Goal: Book appointment/travel/reservation

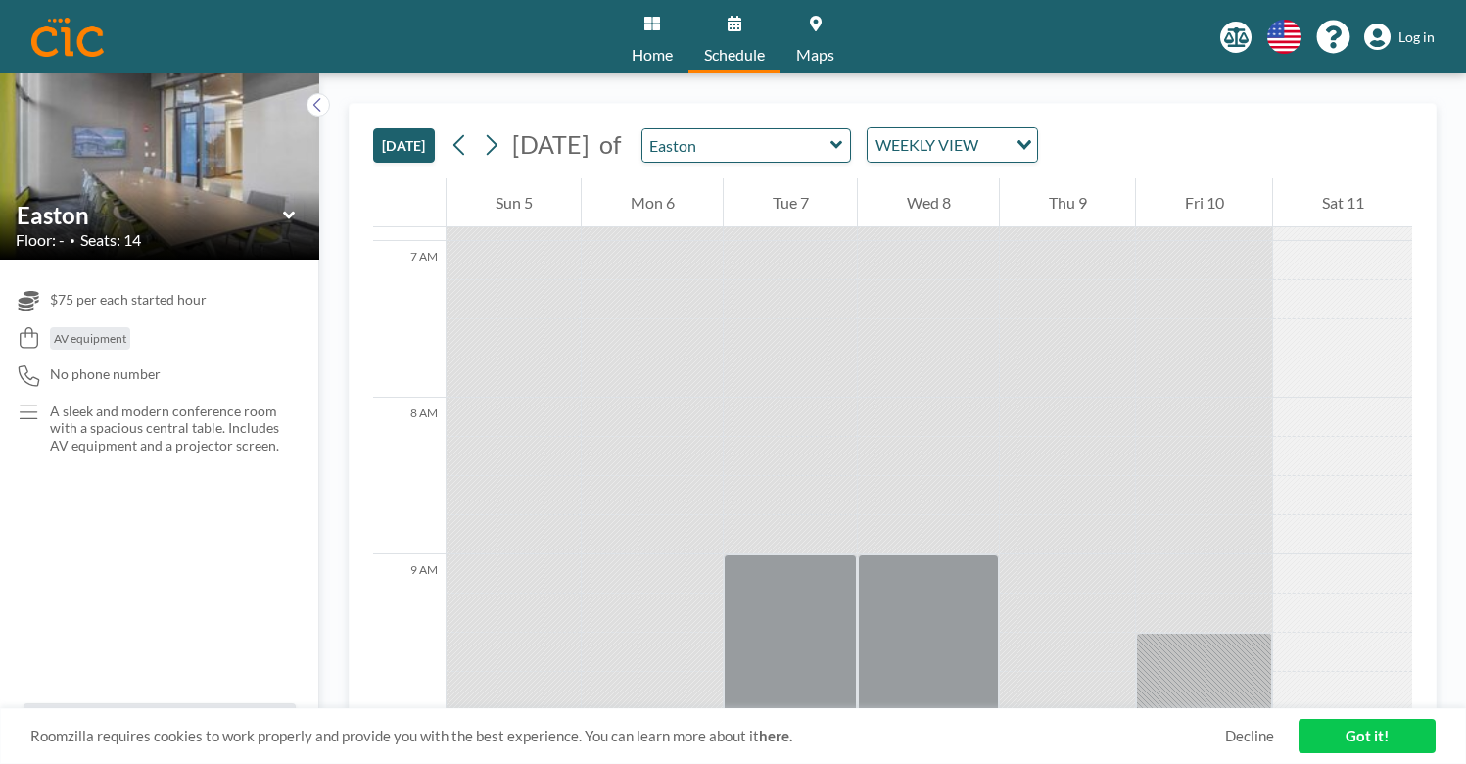
scroll to position [1258, 0]
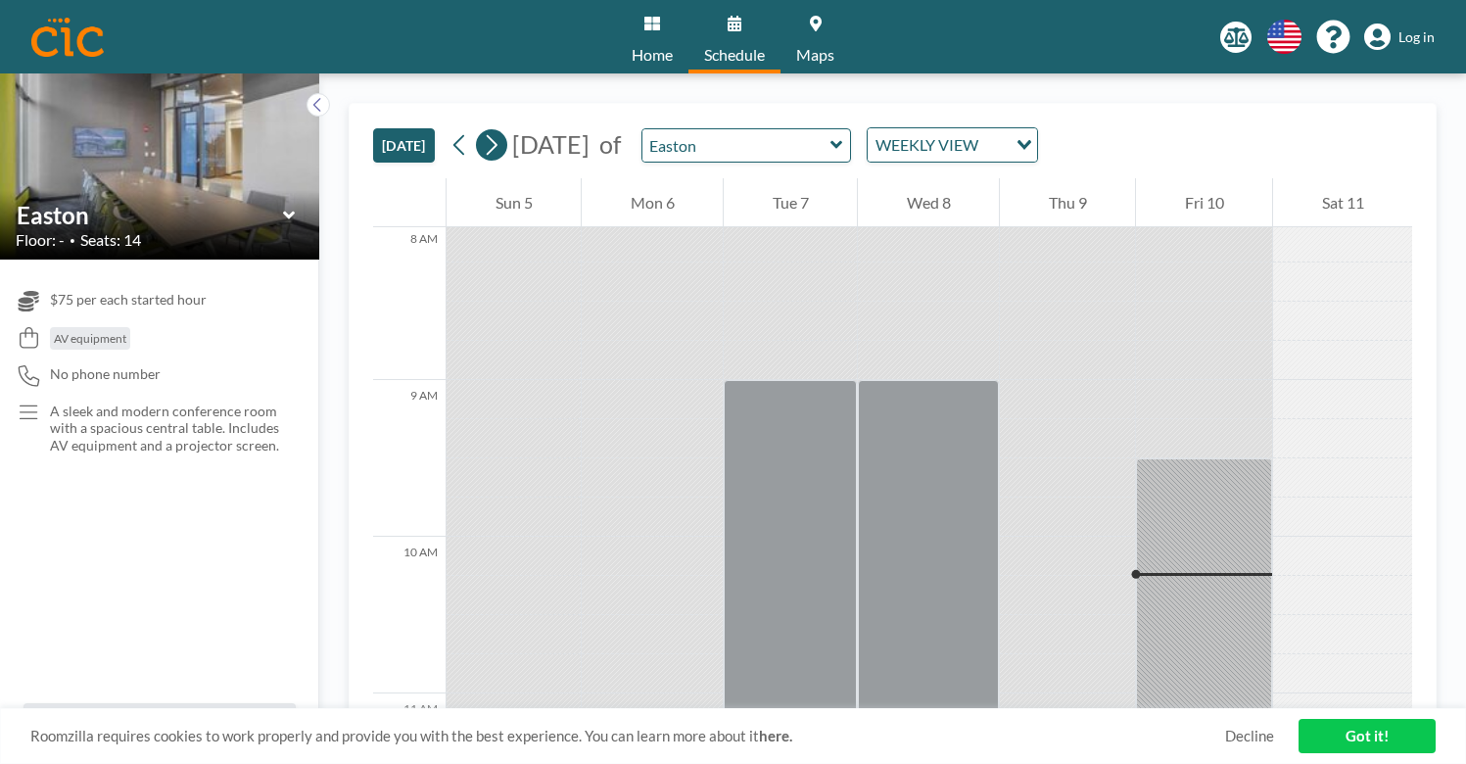
click at [482, 130] on icon at bounding box center [491, 144] width 19 height 29
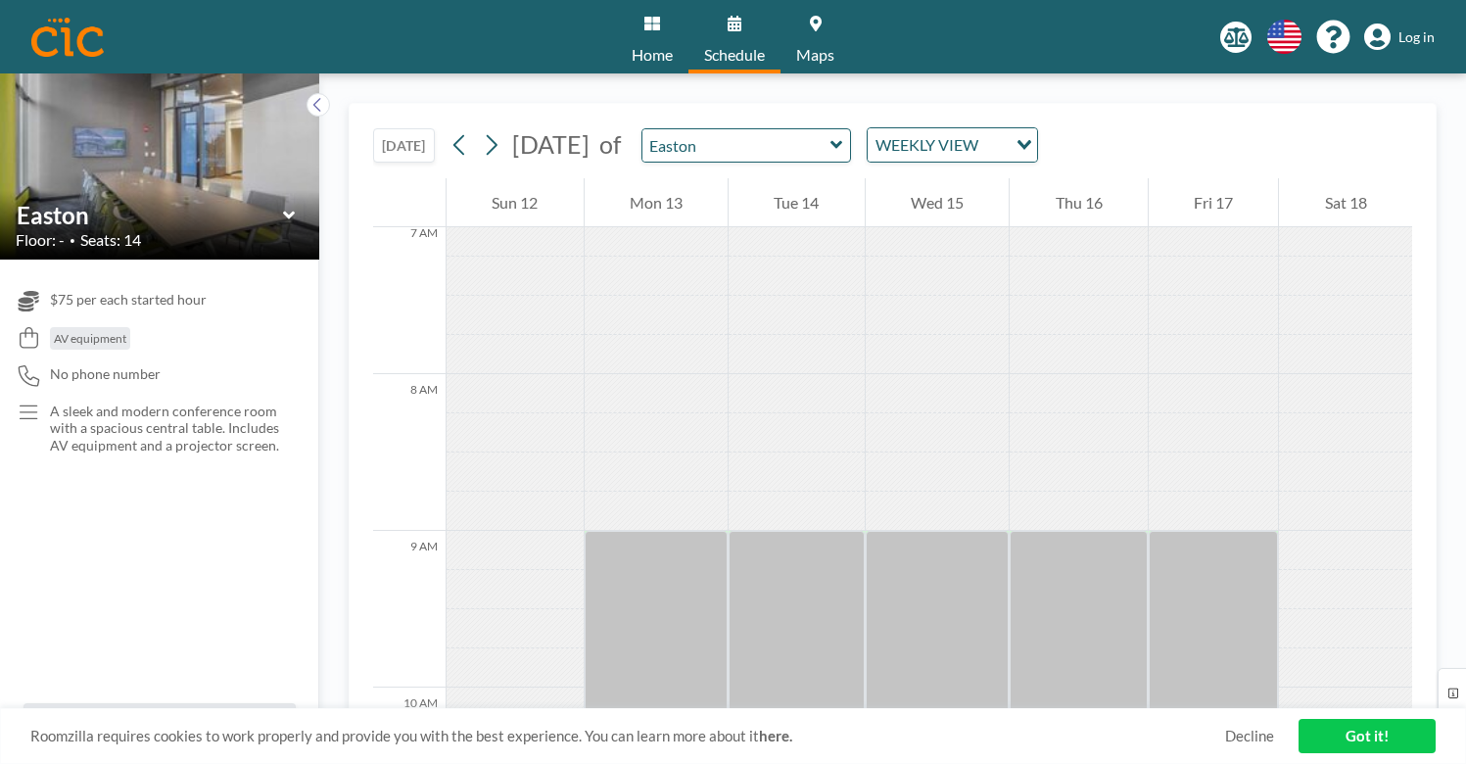
scroll to position [1184, 0]
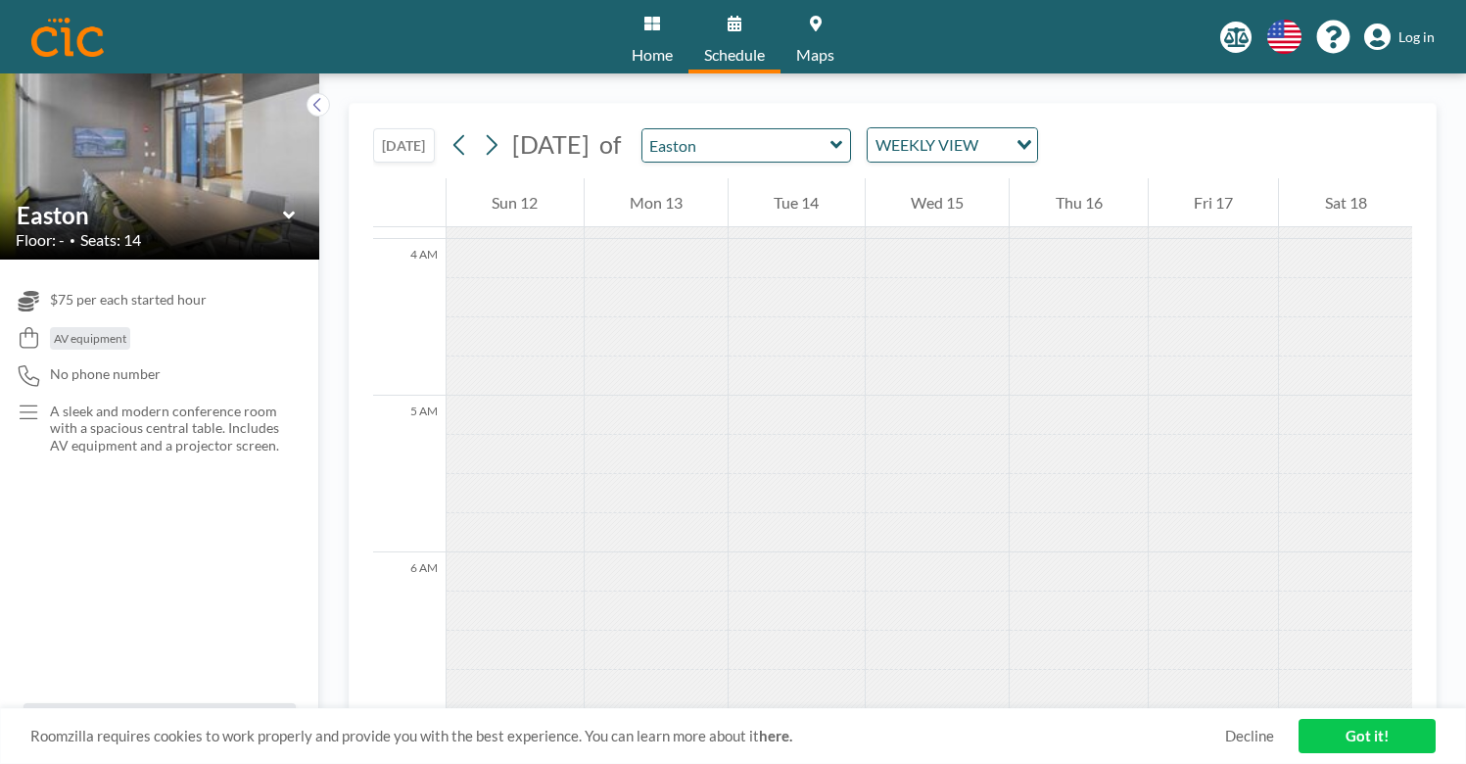
scroll to position [536, 0]
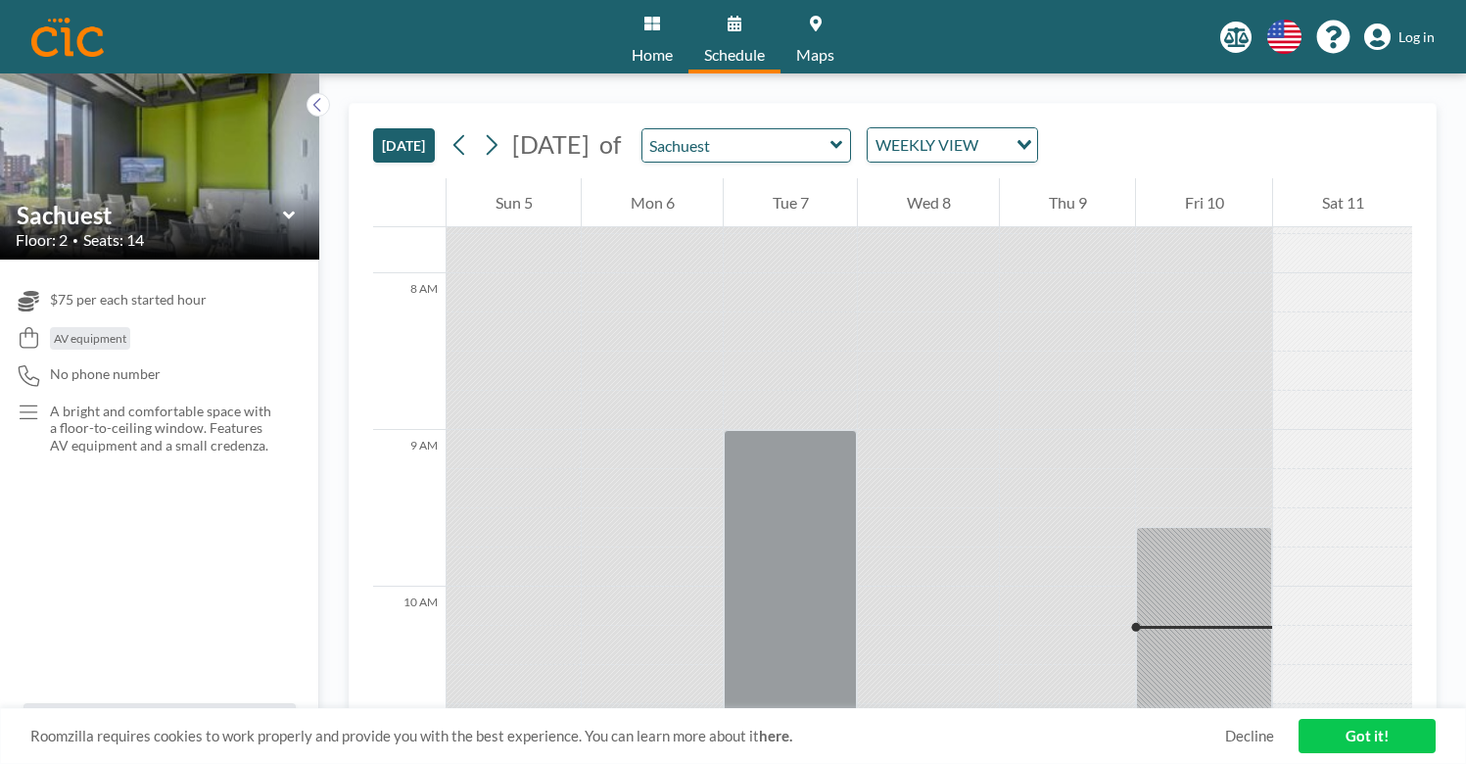
scroll to position [1408, 0]
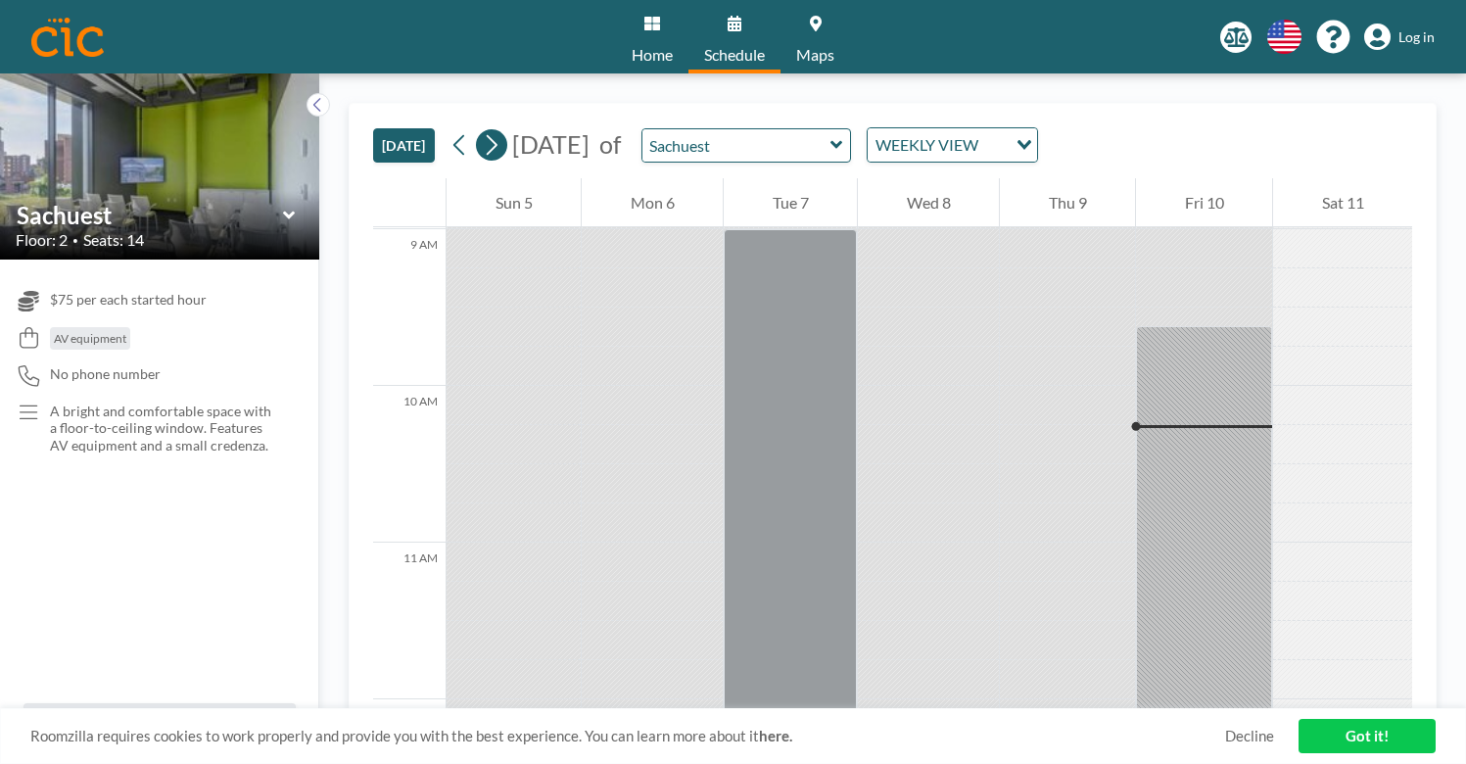
click at [482, 130] on icon at bounding box center [491, 144] width 19 height 29
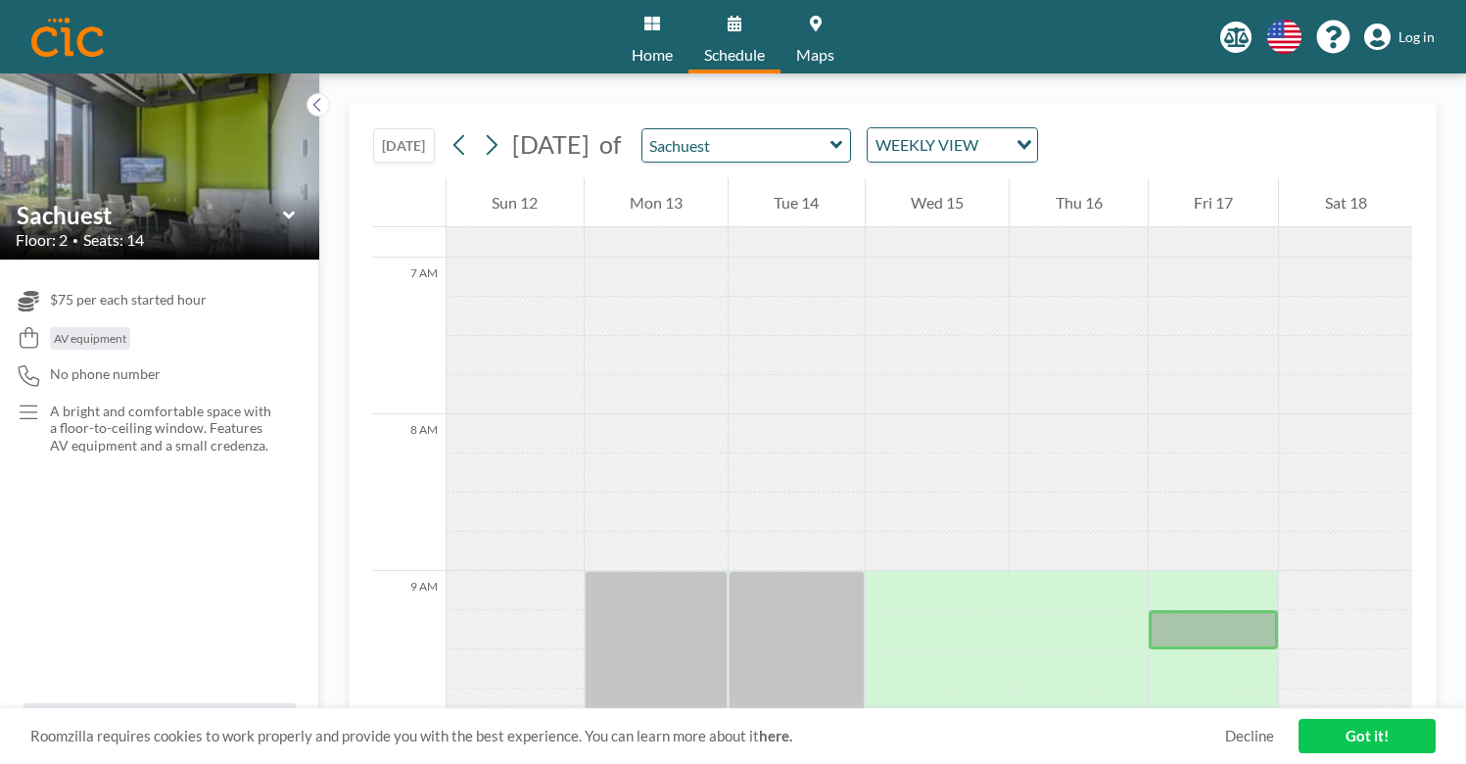
scroll to position [1157, 0]
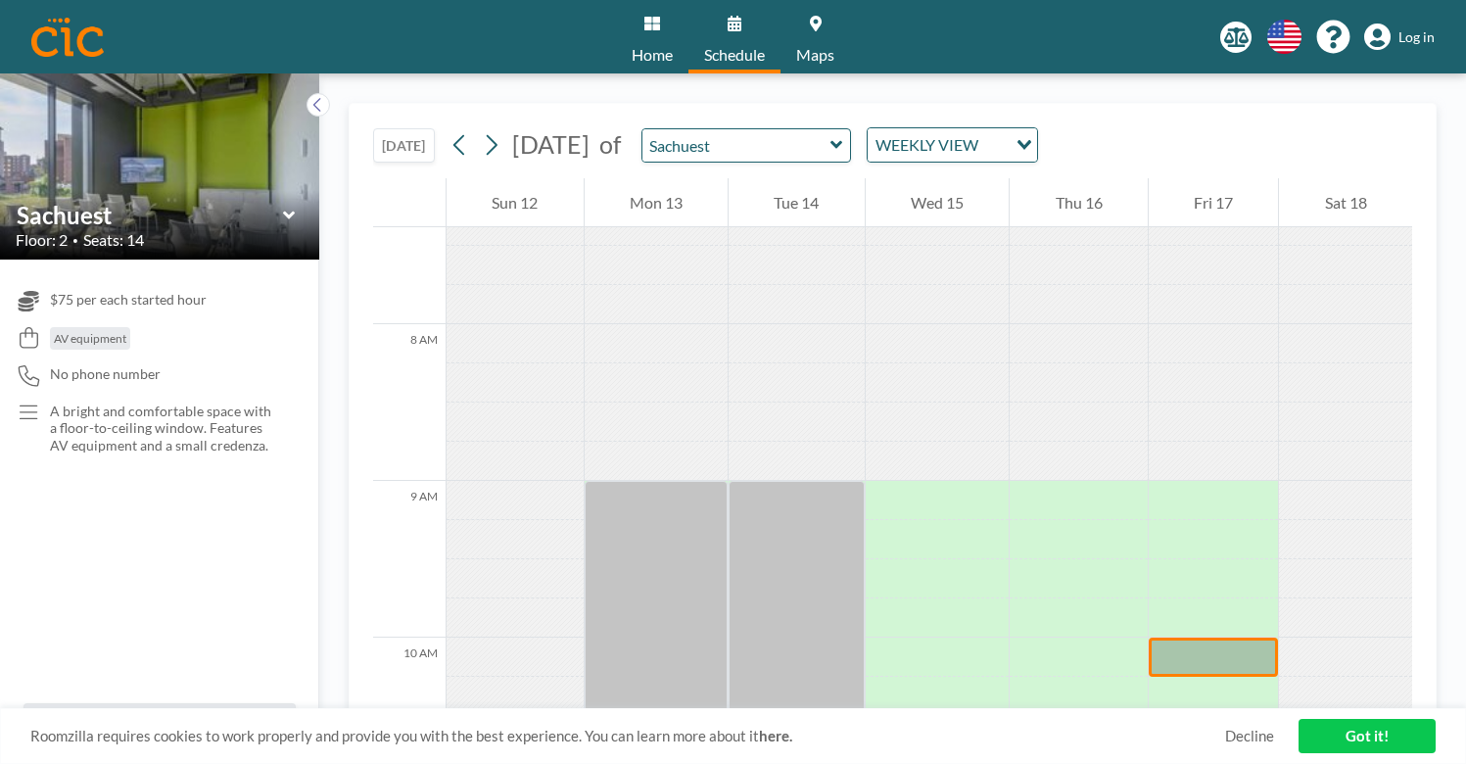
click at [1186, 638] on div at bounding box center [1214, 657] width 130 height 39
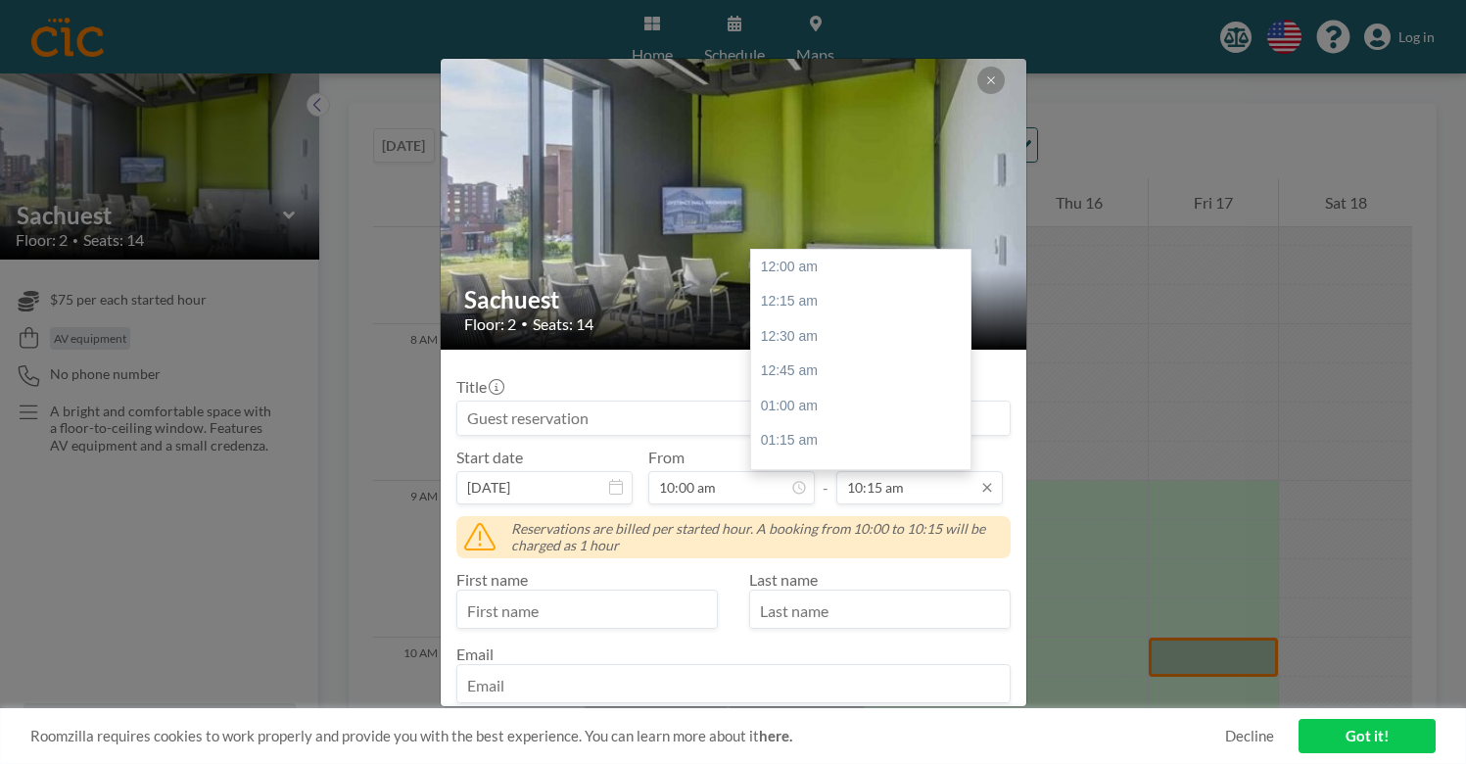
scroll to position [1245, 0]
click at [877, 471] on input "10:15 am" at bounding box center [919, 487] width 167 height 33
click at [843, 648] on div "04:00 pm" at bounding box center [860, 665] width 219 height 35
type input "04:00 pm"
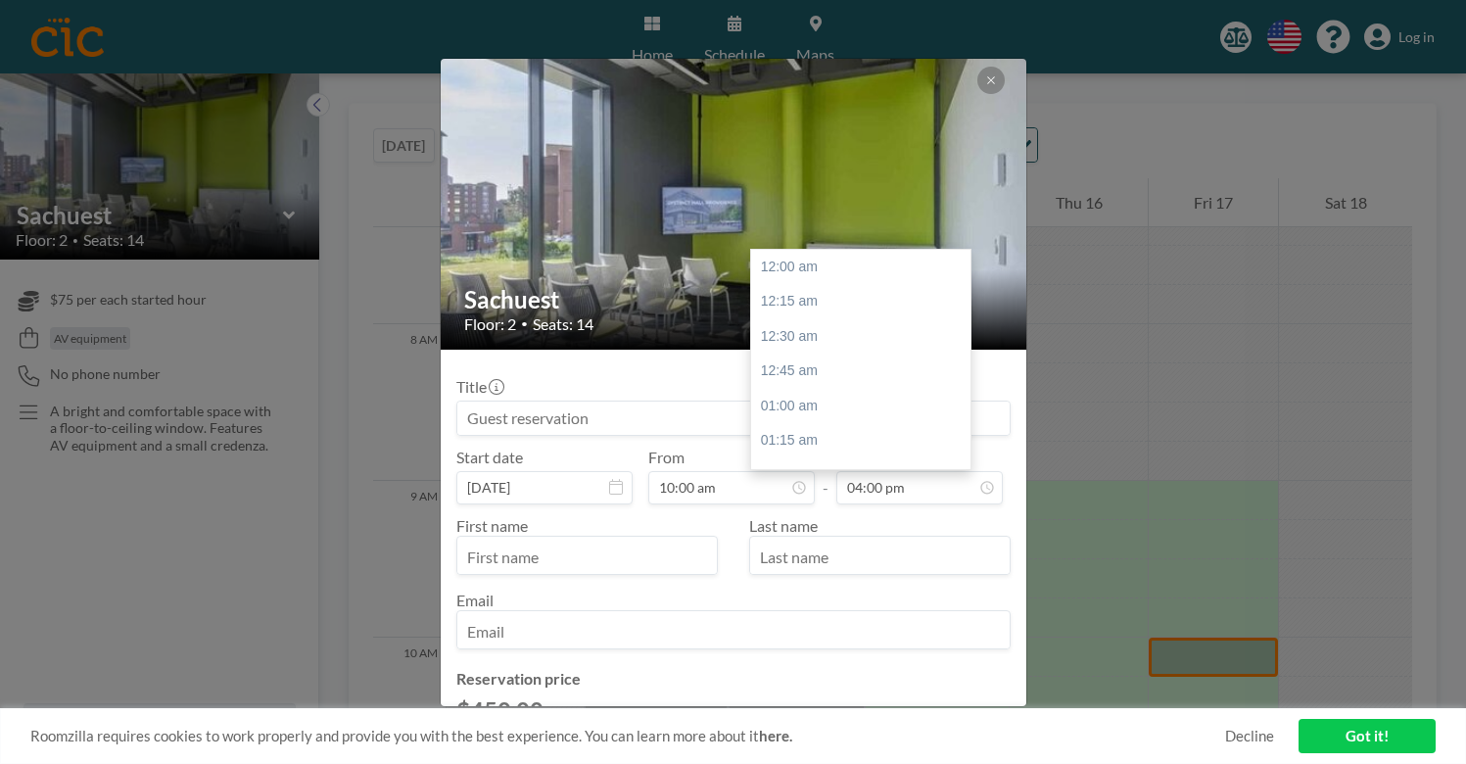
scroll to position [1943, 0]
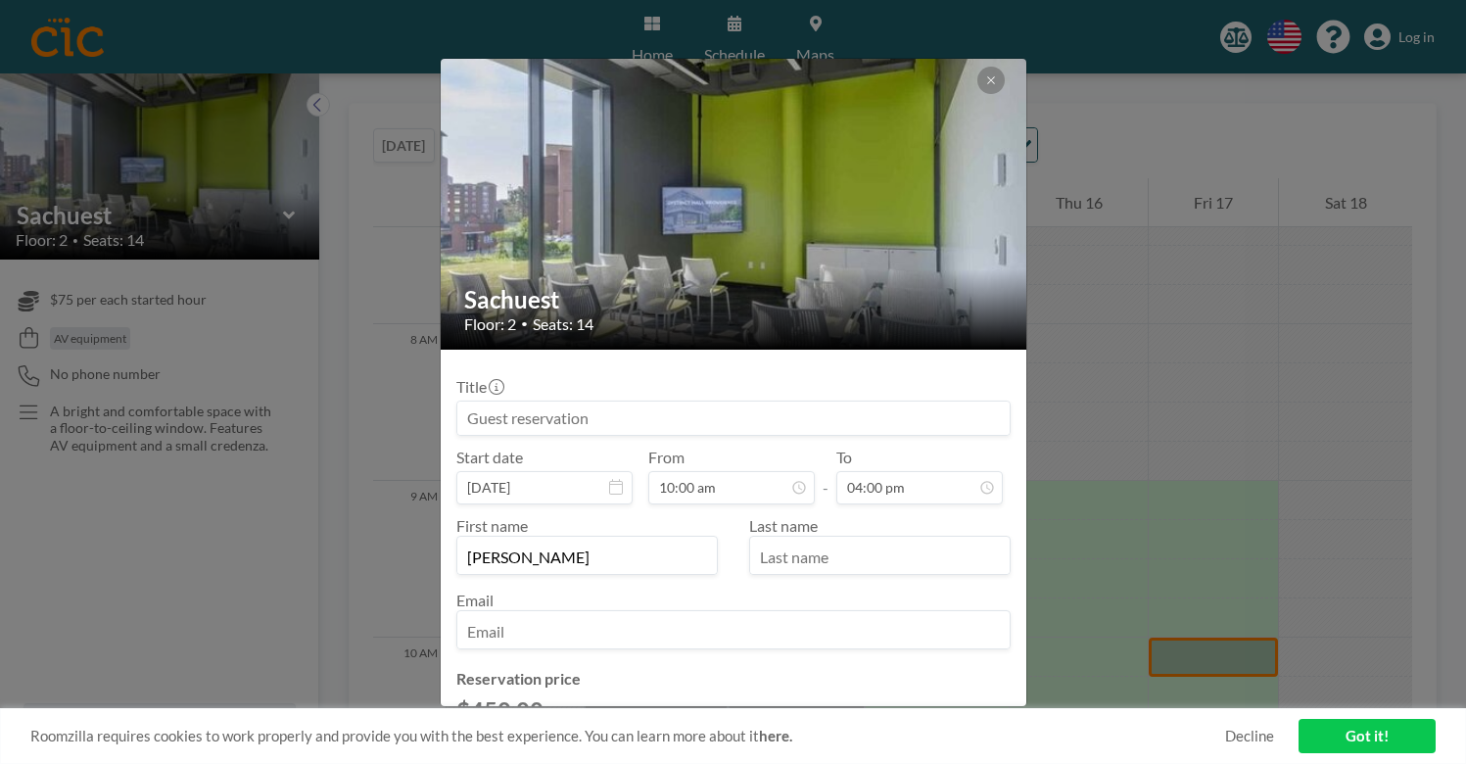
type input "[PERSON_NAME]"
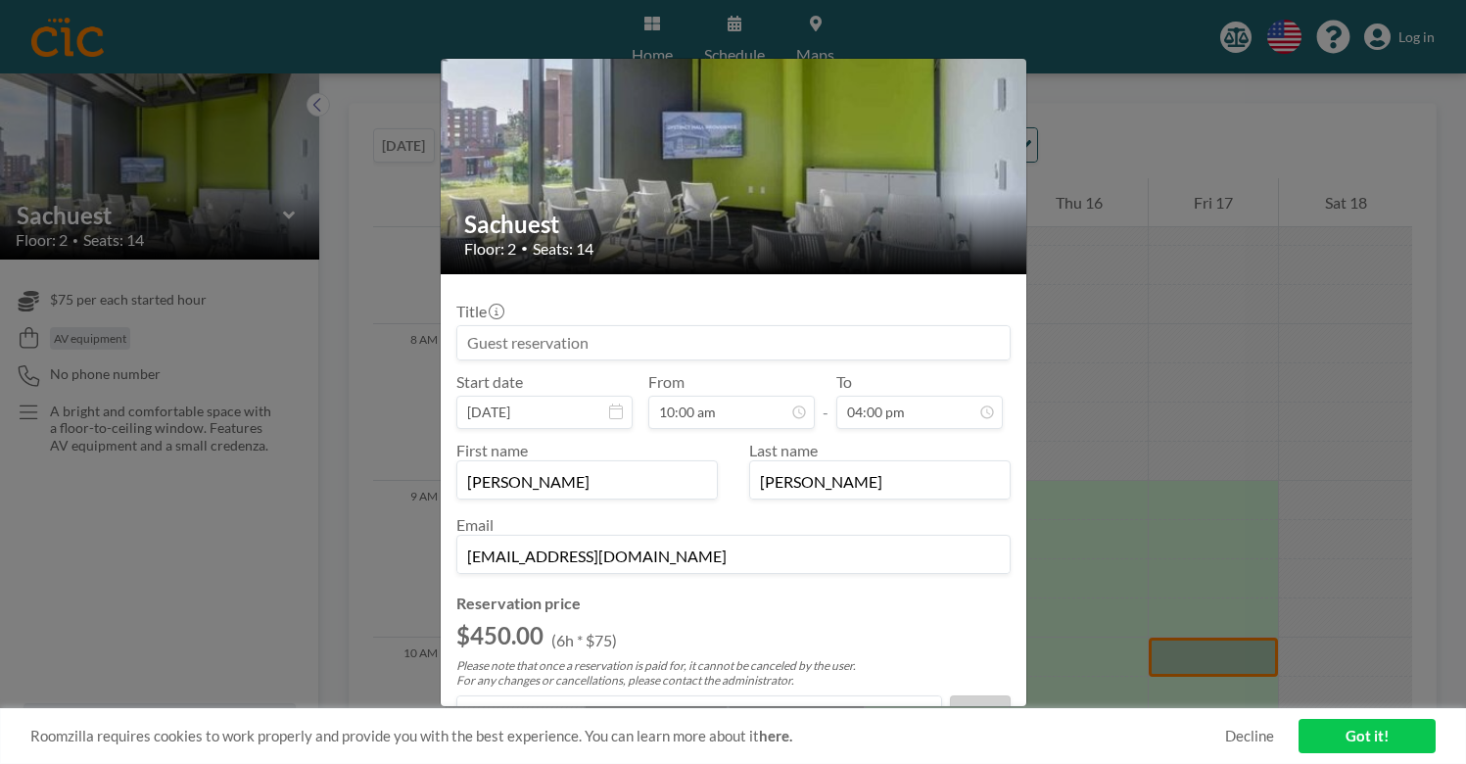
scroll to position [74, 0]
type input "[EMAIL_ADDRESS][DOMAIN_NAME]"
click at [474, 749] on input "Title" at bounding box center [467, 755] width 13 height 13
checkbox input "true"
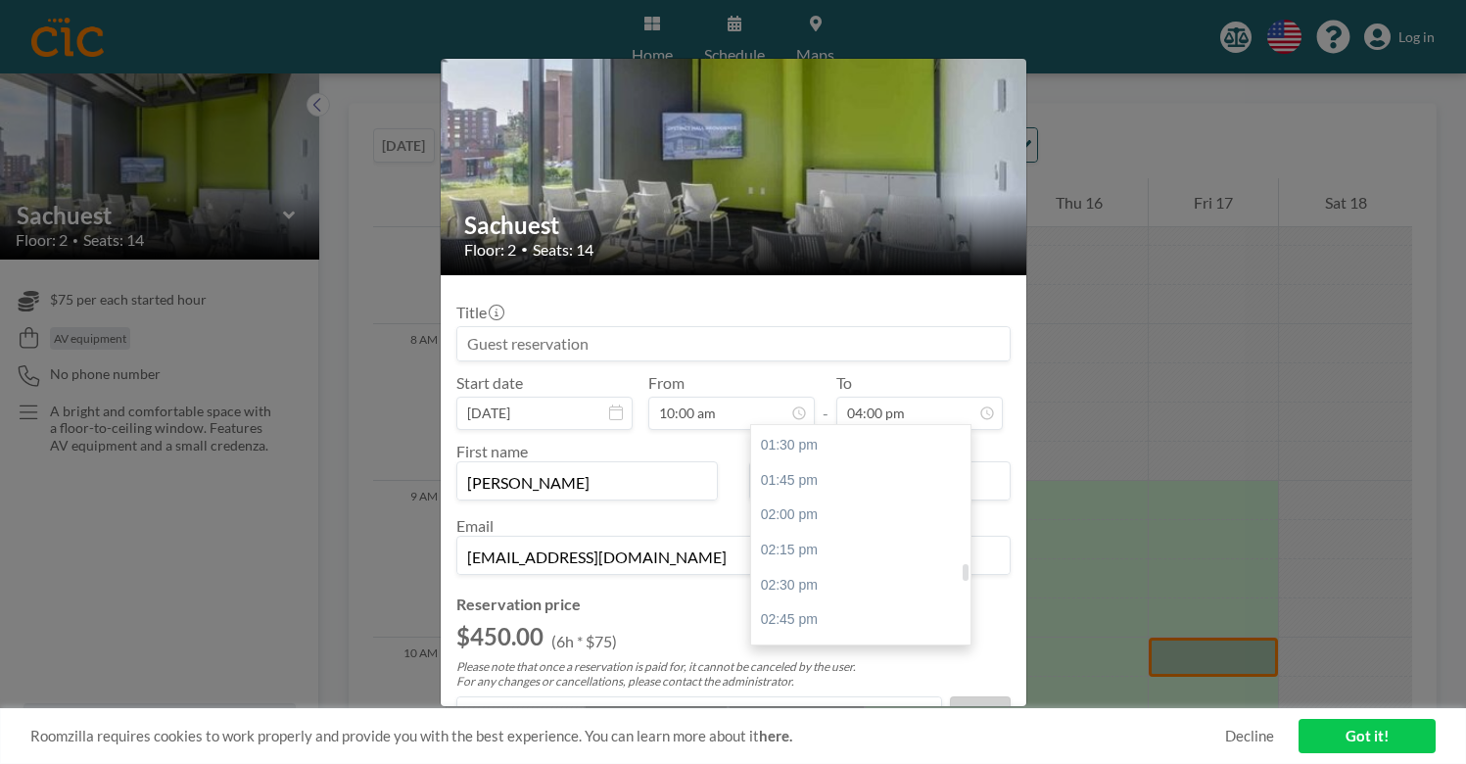
scroll to position [1874, 0]
click at [861, 713] on div "03:30 pm" at bounding box center [860, 730] width 219 height 35
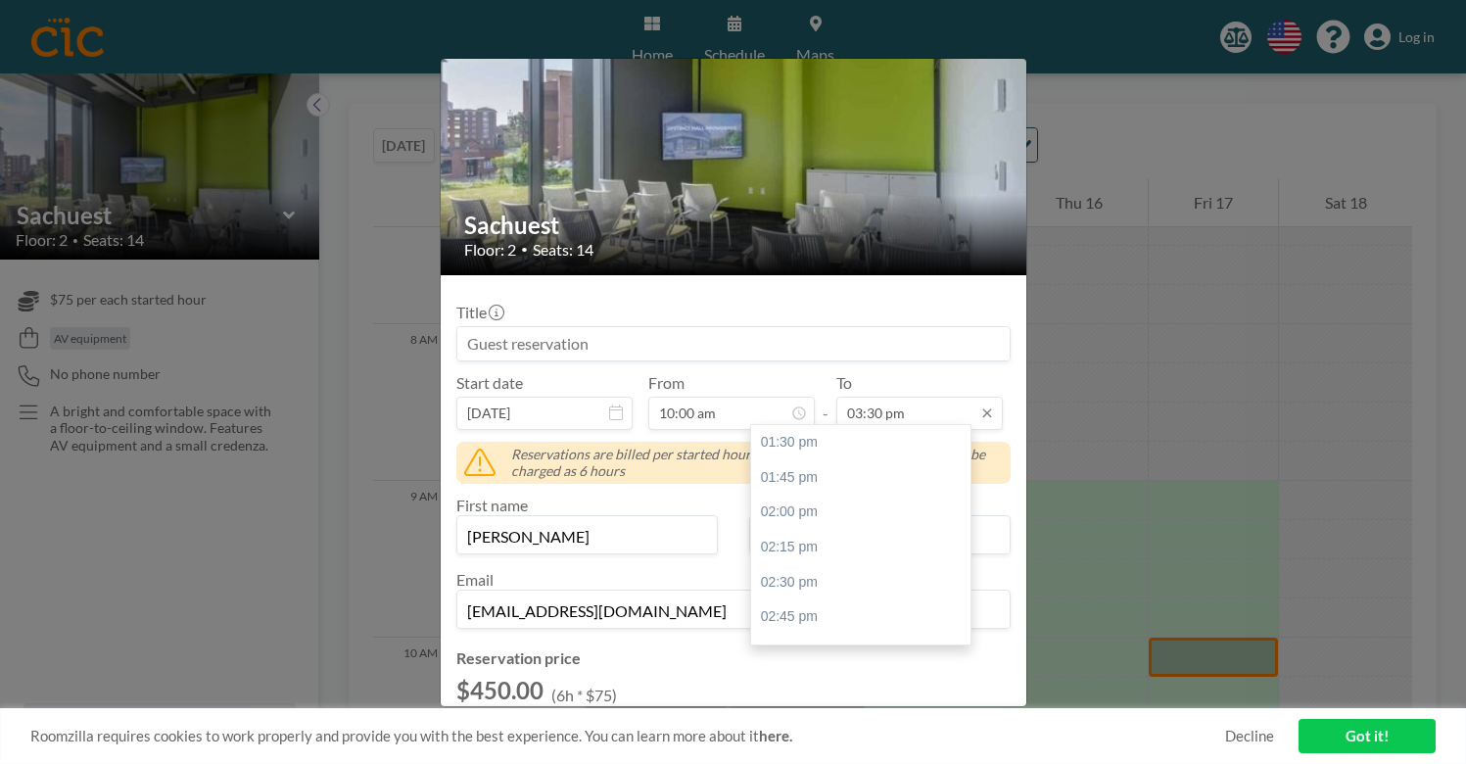
click at [876, 397] on input "03:30 pm" at bounding box center [919, 413] width 167 height 33
type input "04:00 pm"
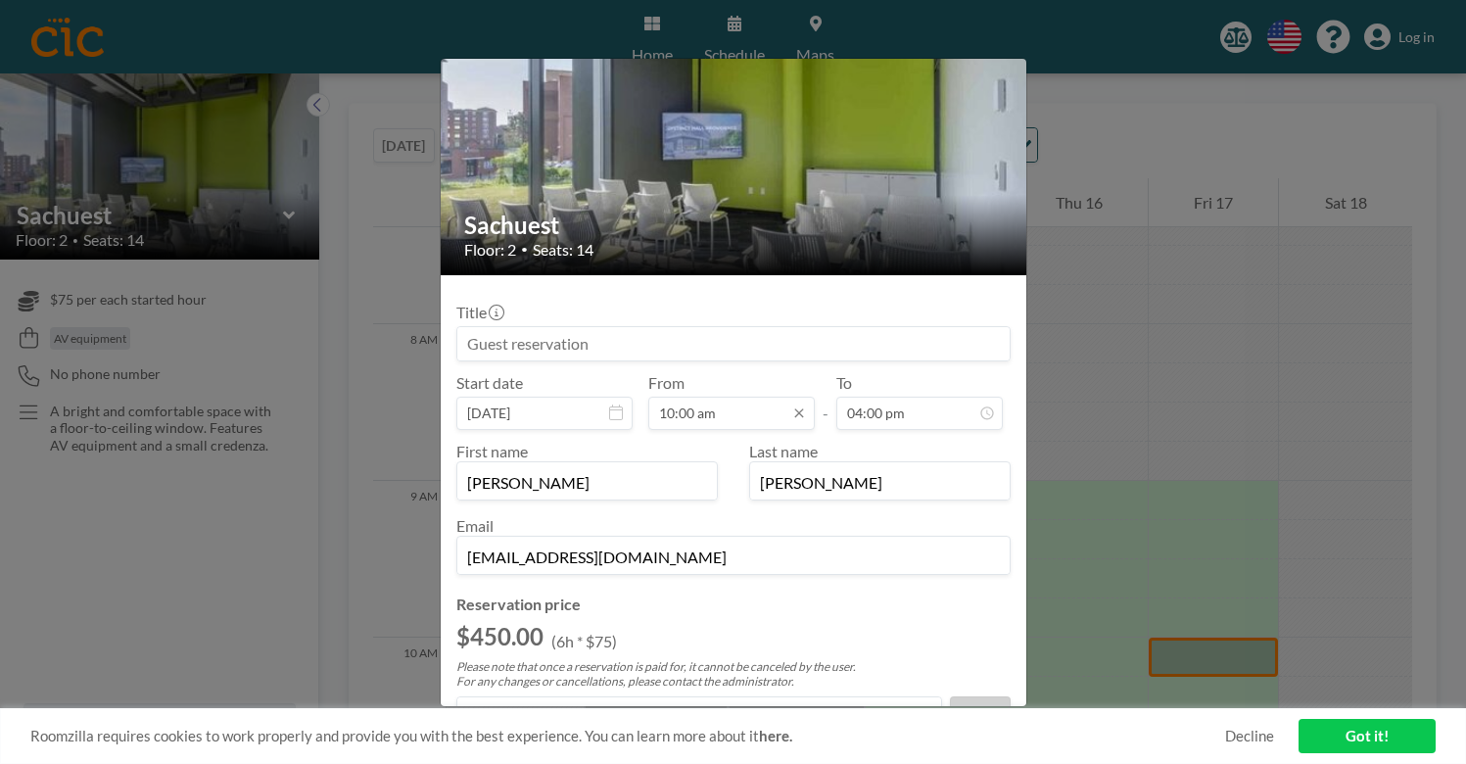
scroll to position [1214, 0]
click at [761, 397] on input "10:00 am" at bounding box center [731, 413] width 167 height 33
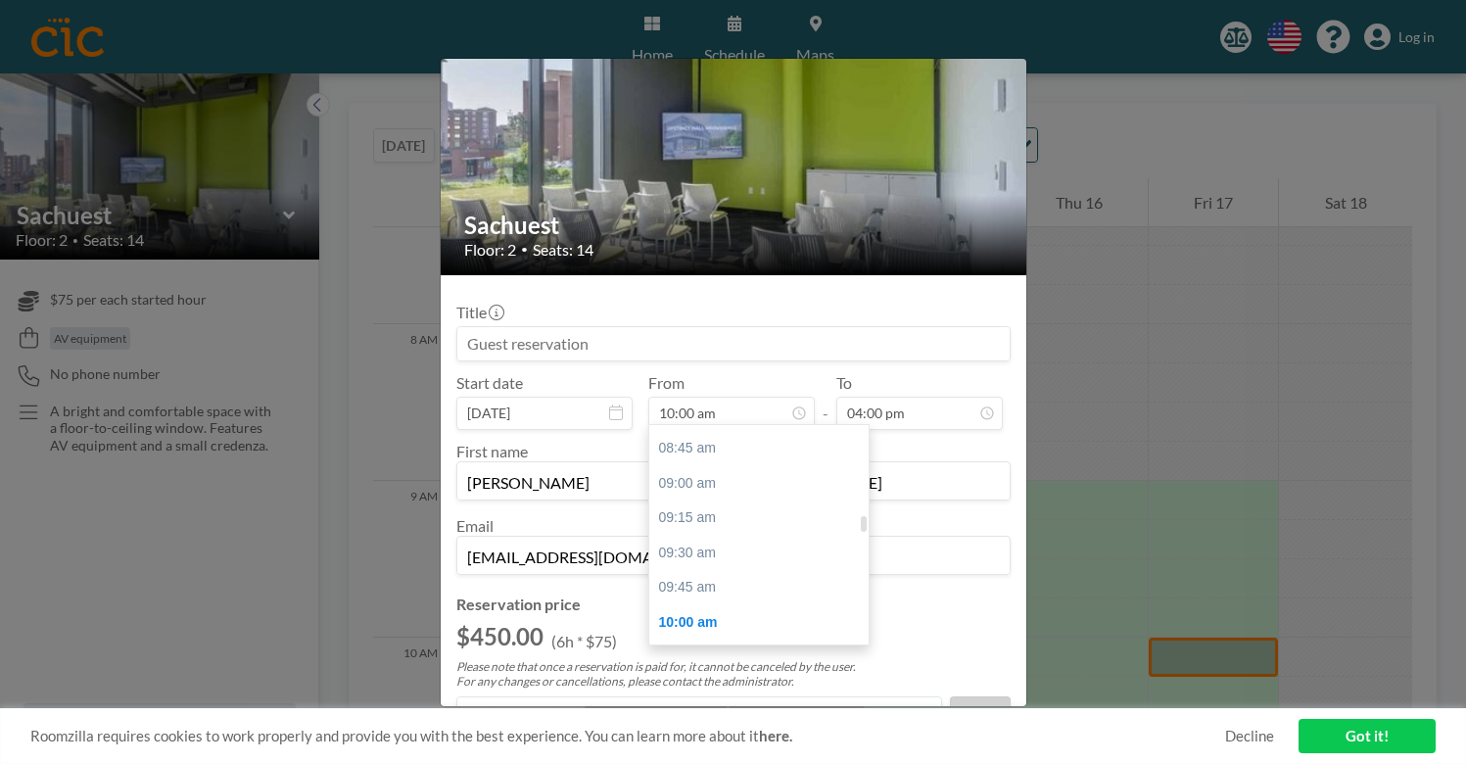
click at [746, 675] on div "10:30 am" at bounding box center [758, 692] width 219 height 35
type input "10:30 am"
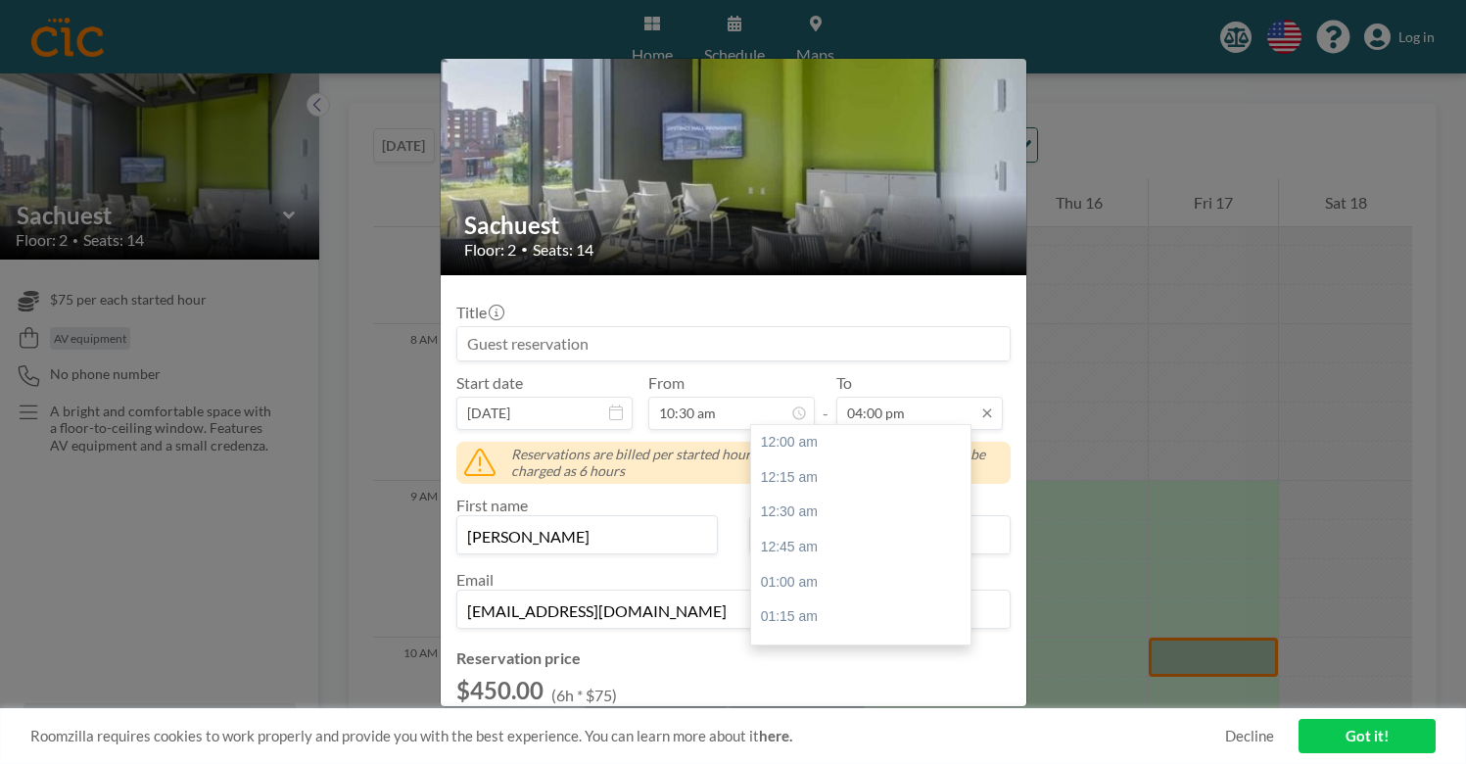
scroll to position [1943, 0]
click at [871, 397] on input "04:00 pm" at bounding box center [919, 413] width 167 height 33
click at [841, 701] on div "03:30 pm" at bounding box center [860, 718] width 219 height 35
type input "03:30 pm"
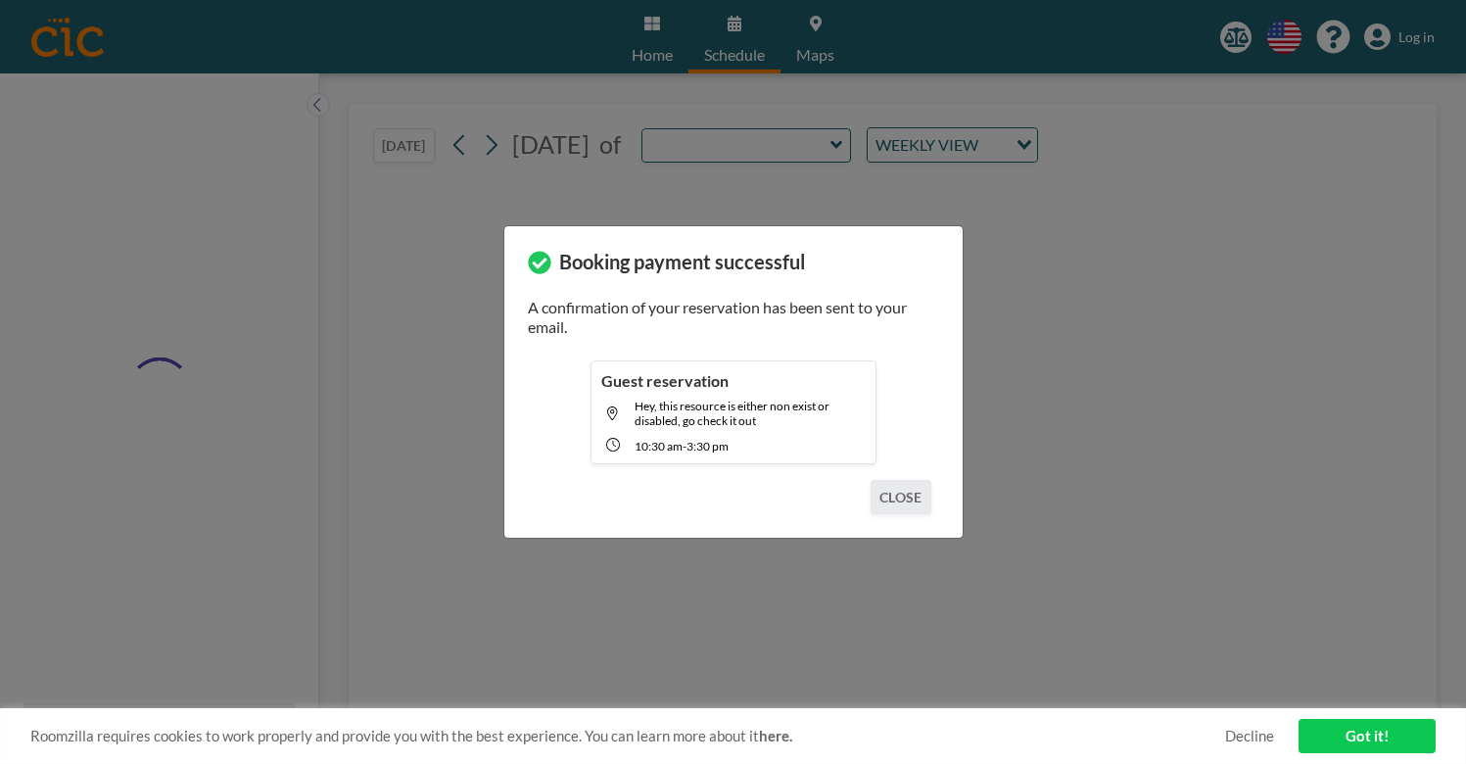
type input "Sachuest"
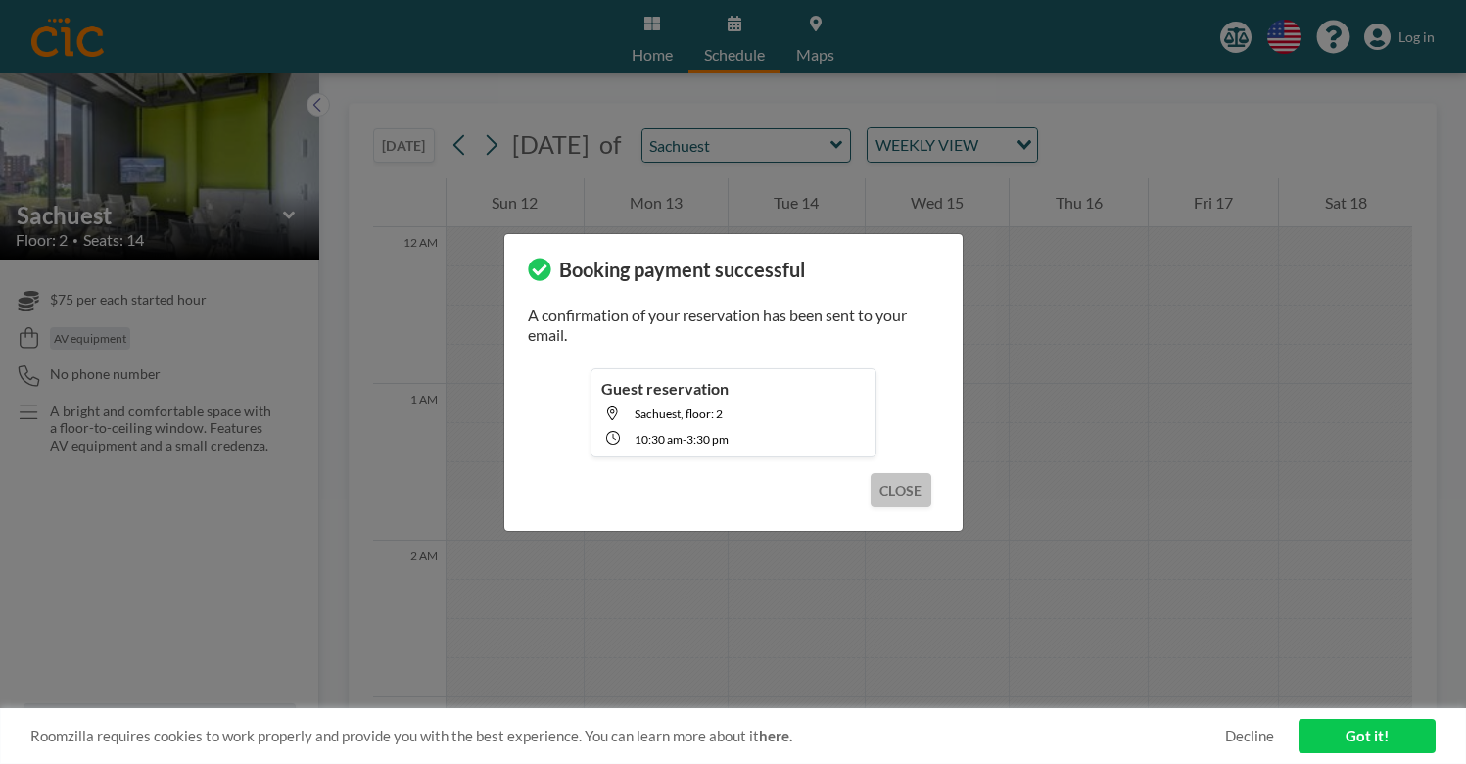
click at [871, 473] on button "CLOSE" at bounding box center [901, 490] width 60 height 34
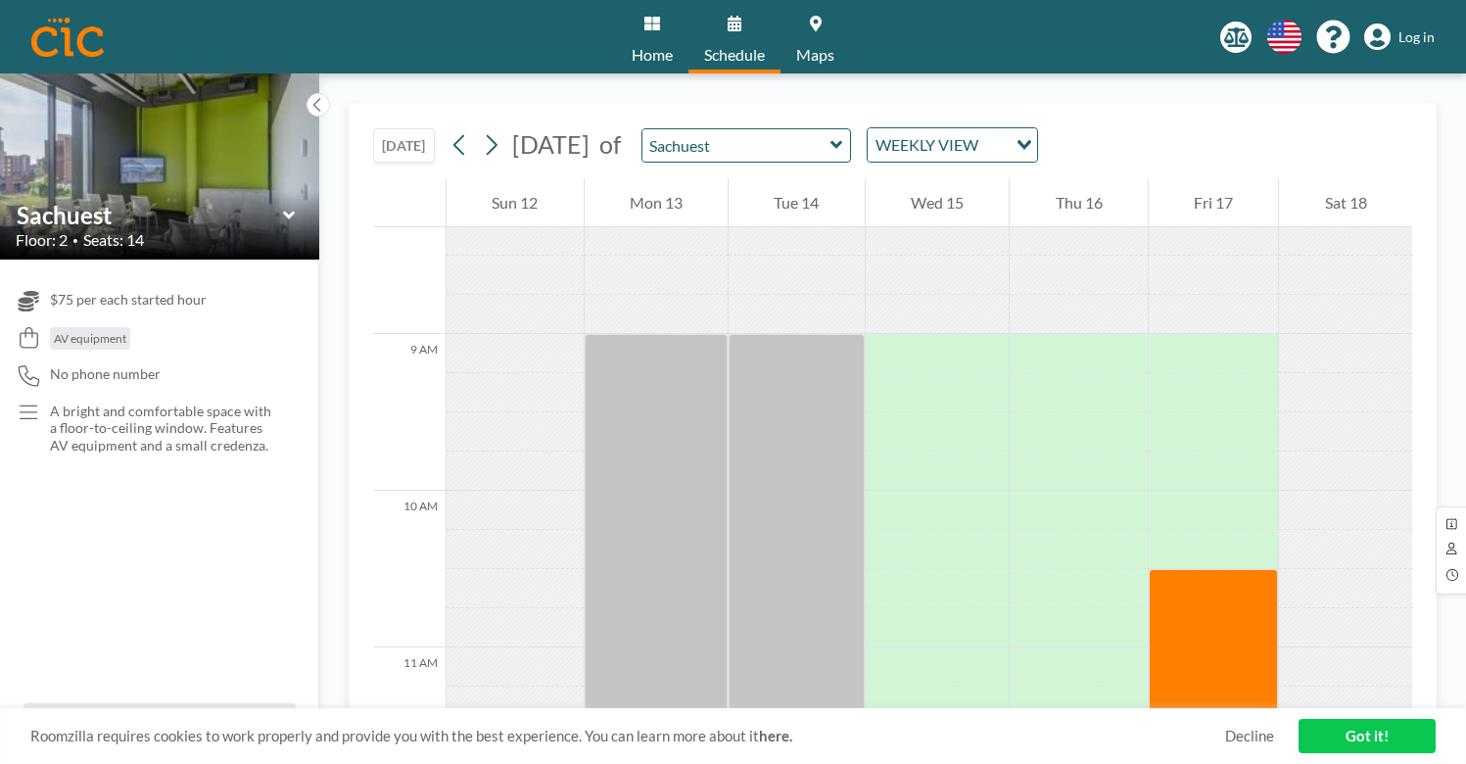
scroll to position [1068, 0]
